Goal: Register for event/course

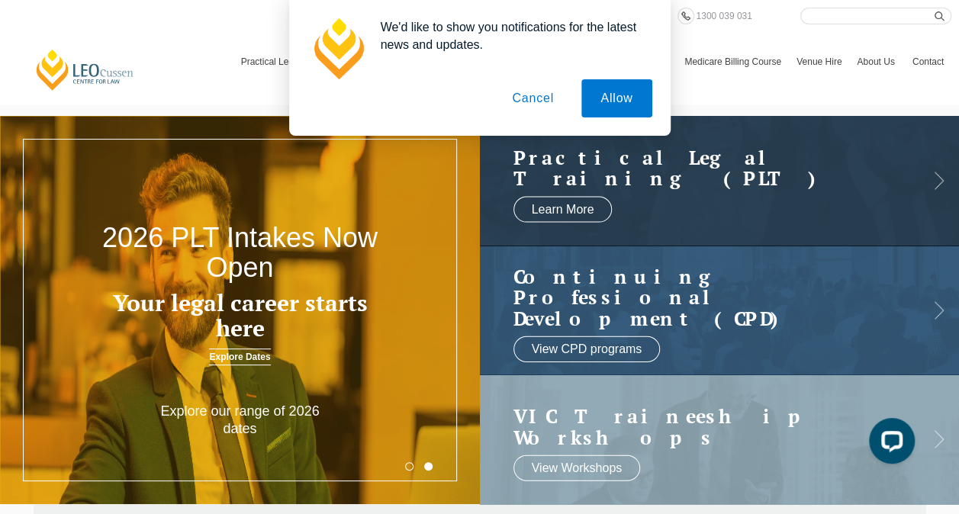
click at [543, 101] on button "Cancel" at bounding box center [533, 98] width 80 height 38
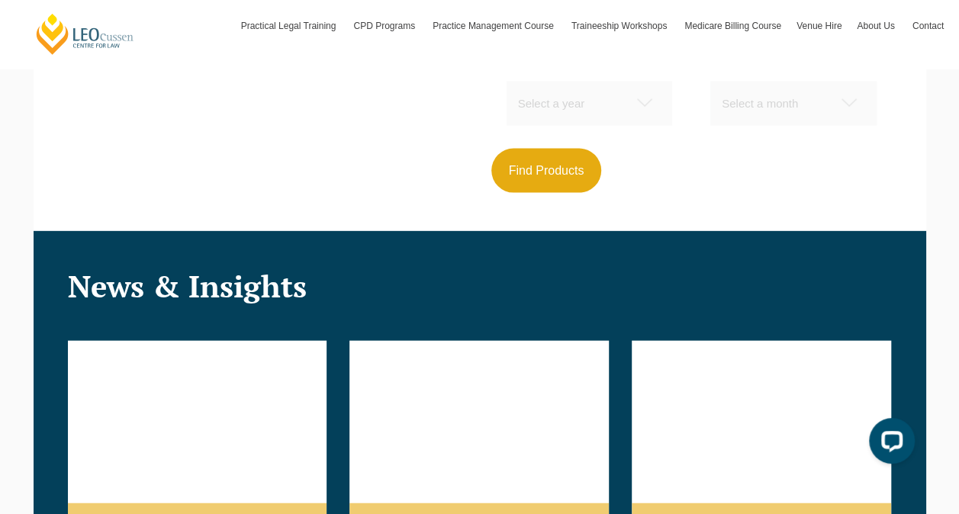
scroll to position [1586, 0]
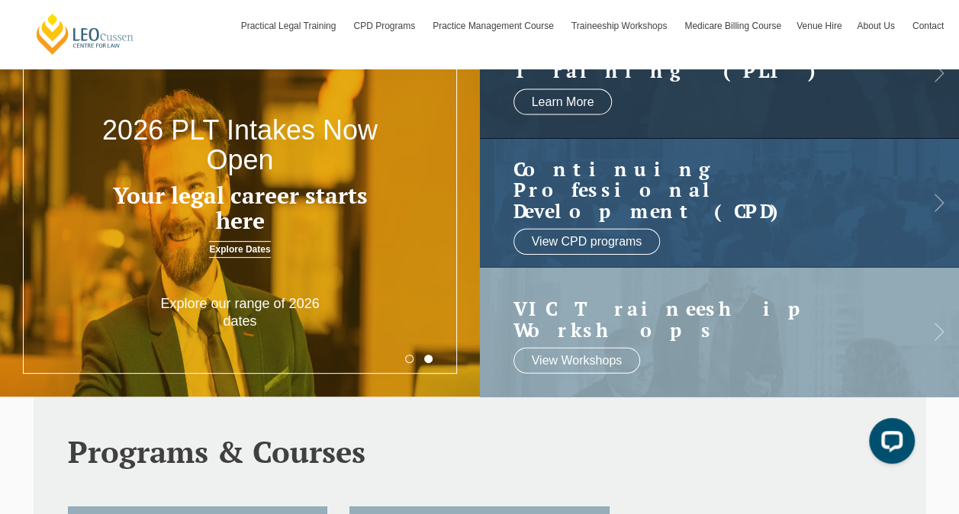
scroll to position [0, 0]
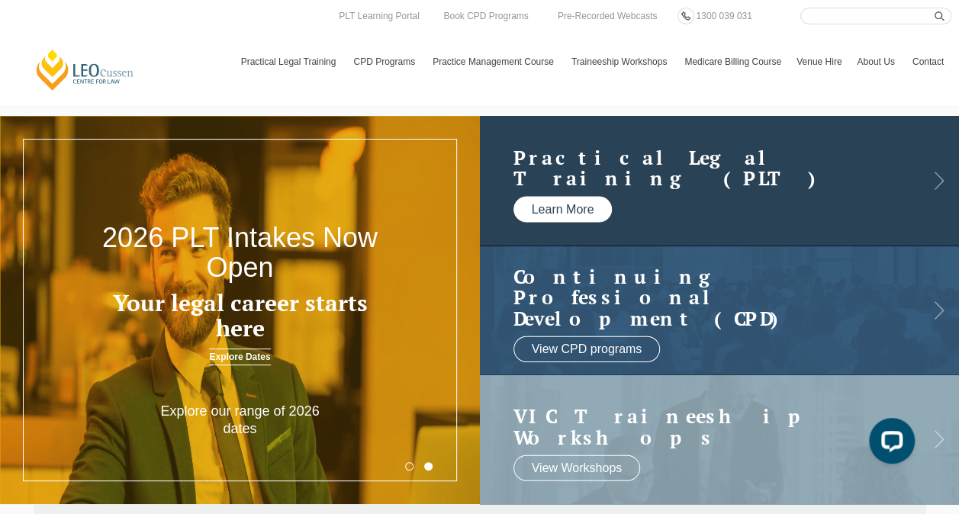
click at [559, 205] on link "Learn More" at bounding box center [563, 209] width 99 height 26
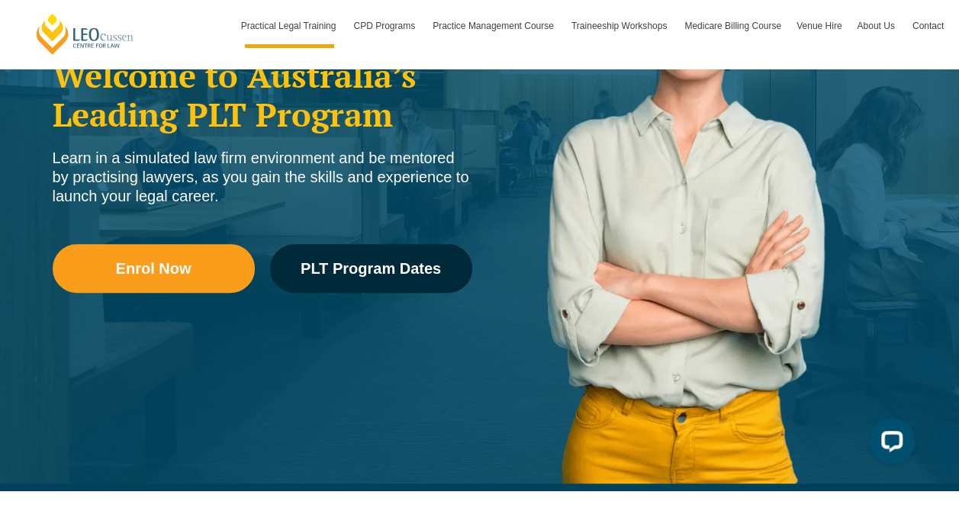
scroll to position [285, 0]
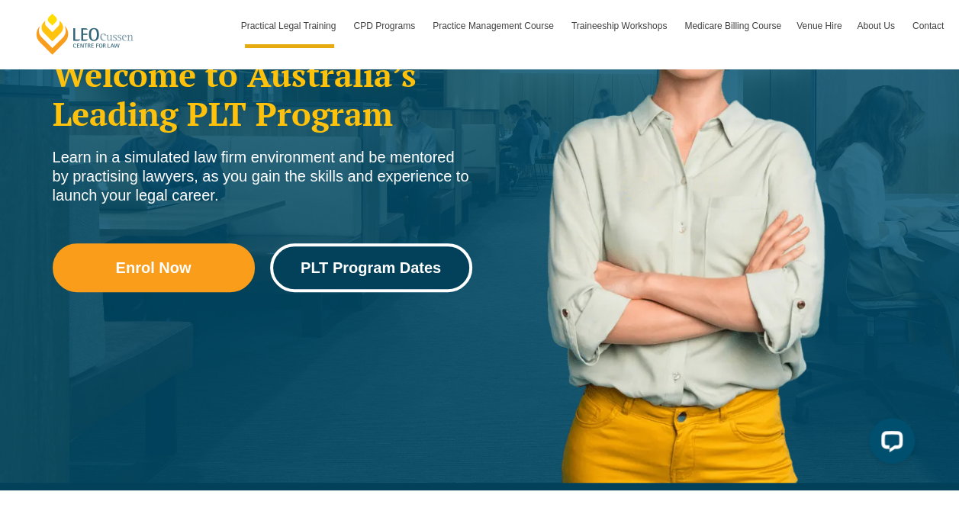
click at [408, 269] on span "PLT Program Dates" at bounding box center [371, 267] width 140 height 15
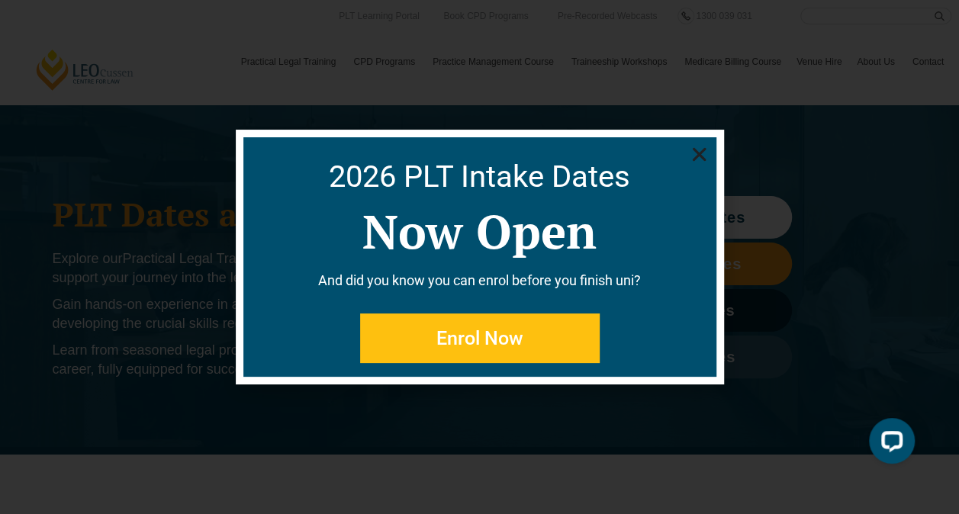
click at [697, 153] on use "Close" at bounding box center [699, 155] width 14 height 14
